Goal: Task Accomplishment & Management: Manage account settings

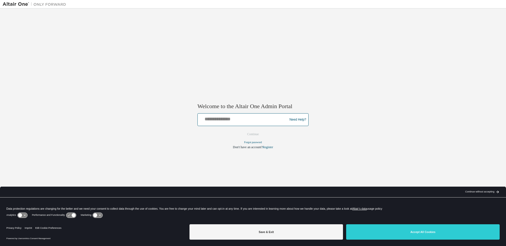
click at [241, 119] on input "text" at bounding box center [243, 119] width 87 height 8
type input "**********"
click at [261, 132] on button "Continue" at bounding box center [253, 134] width 23 height 8
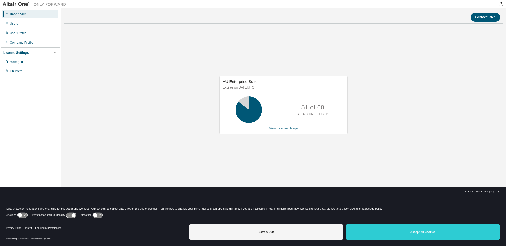
click at [283, 128] on link "View License Usage" at bounding box center [283, 128] width 29 height 4
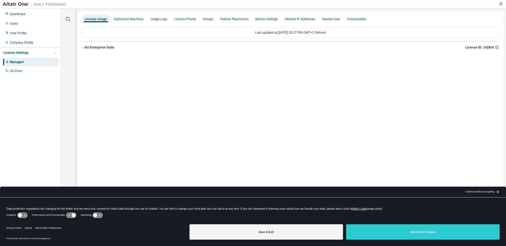
click at [87, 48] on div "AU Enterprise Suite" at bounding box center [99, 47] width 30 height 4
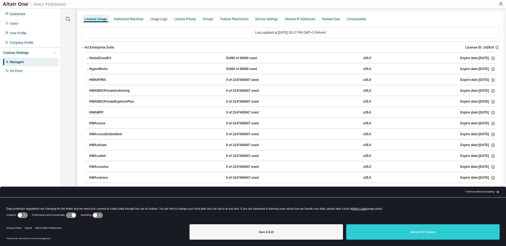
click at [110, 59] on div "GlobalZoneEU" at bounding box center [113, 58] width 48 height 5
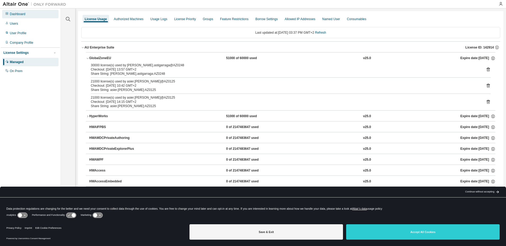
click at [28, 16] on div "Dashboard" at bounding box center [30, 14] width 56 height 8
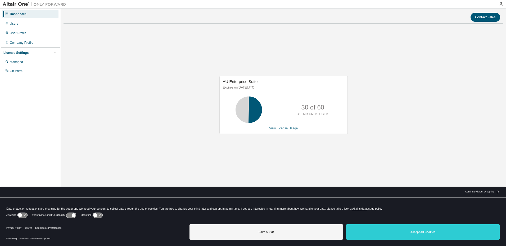
click at [285, 128] on link "View License Usage" at bounding box center [283, 128] width 29 height 4
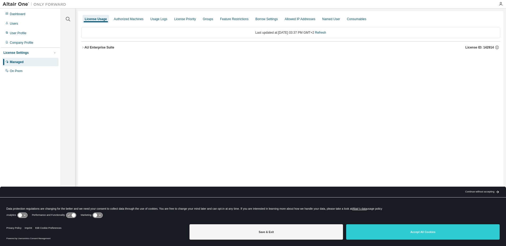
click at [87, 47] on div "AU Enterprise Suite" at bounding box center [99, 47] width 30 height 4
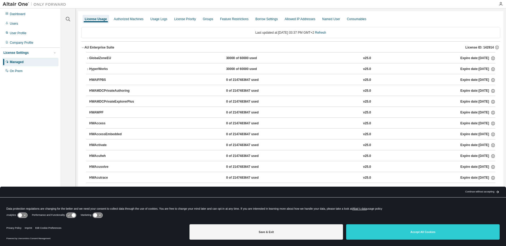
click at [89, 57] on icon "button" at bounding box center [87, 58] width 3 height 3
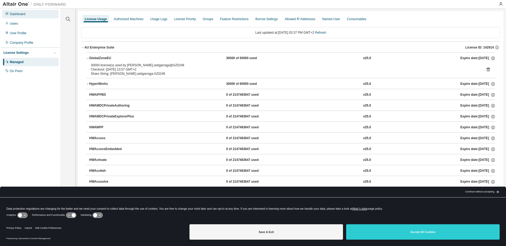
click at [35, 17] on div "Dashboard" at bounding box center [30, 14] width 56 height 8
